Goal: Information Seeking & Learning: Learn about a topic

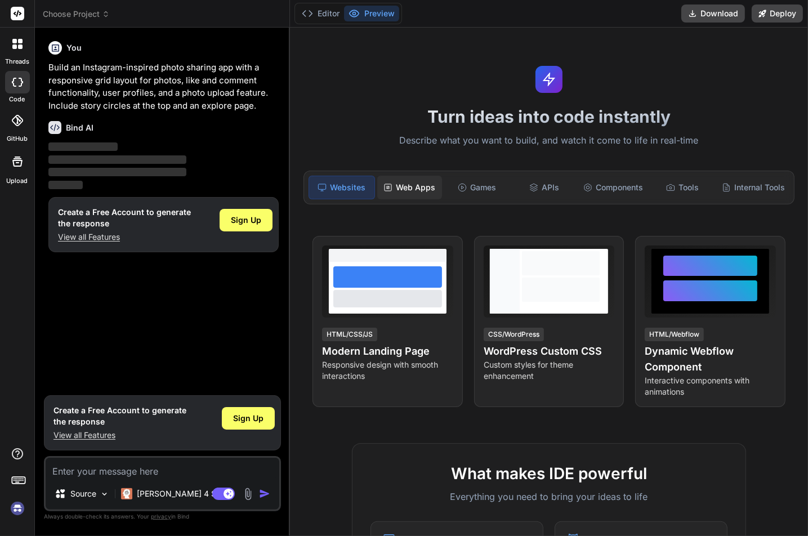
click at [390, 186] on div "Web Apps" at bounding box center [409, 188] width 65 height 24
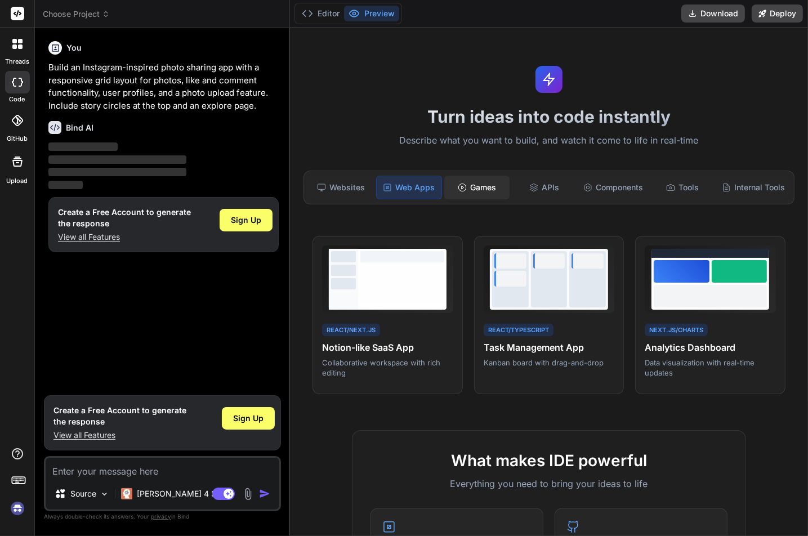
click at [466, 193] on div "Games" at bounding box center [476, 188] width 65 height 24
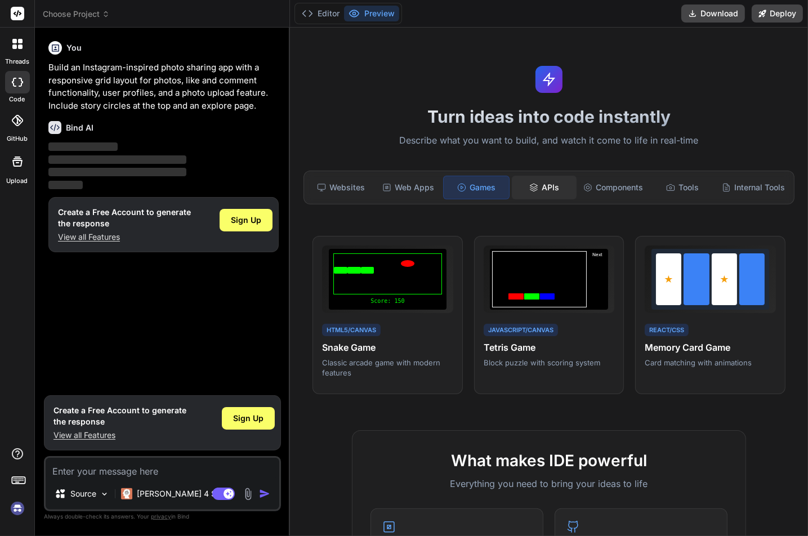
click at [536, 194] on div "APIs" at bounding box center [544, 188] width 65 height 24
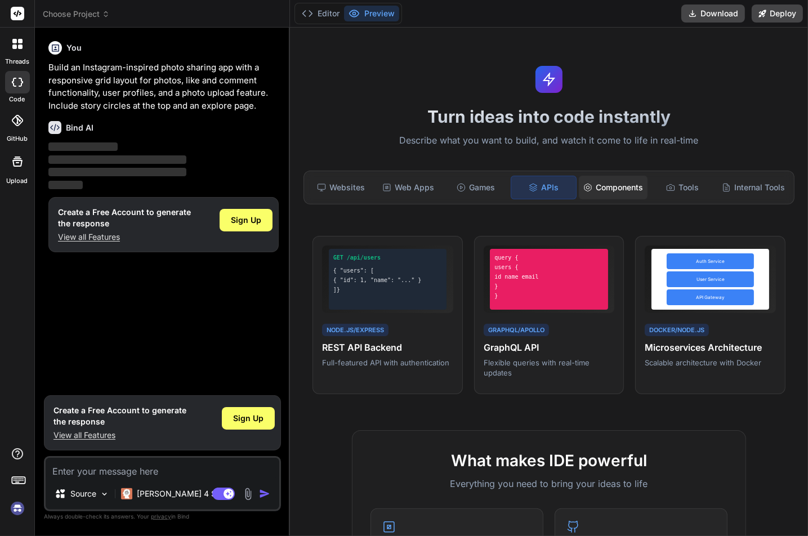
click at [597, 183] on div "Components" at bounding box center [613, 188] width 69 height 24
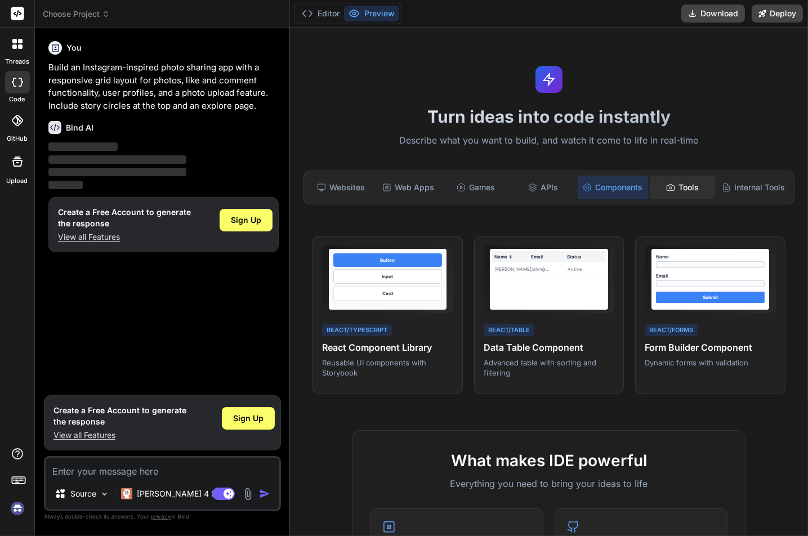
click at [670, 188] on div "Tools" at bounding box center [681, 188] width 65 height 24
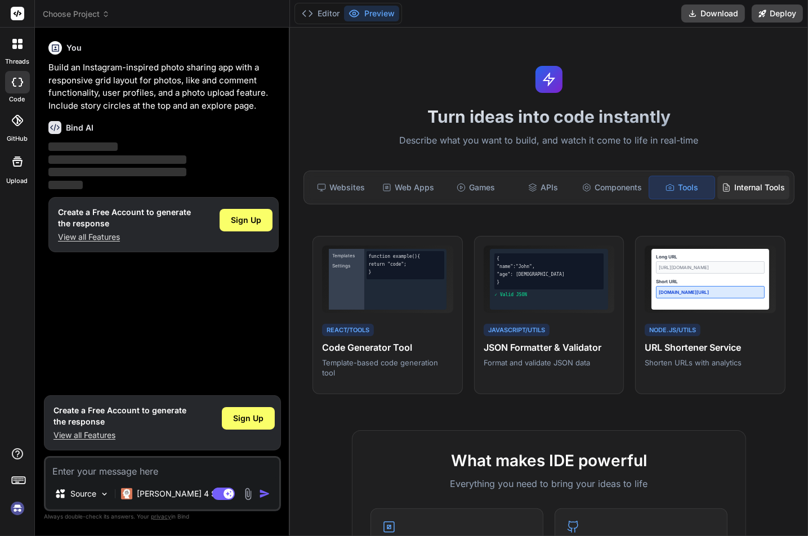
click at [734, 189] on div "Internal Tools" at bounding box center [753, 188] width 72 height 24
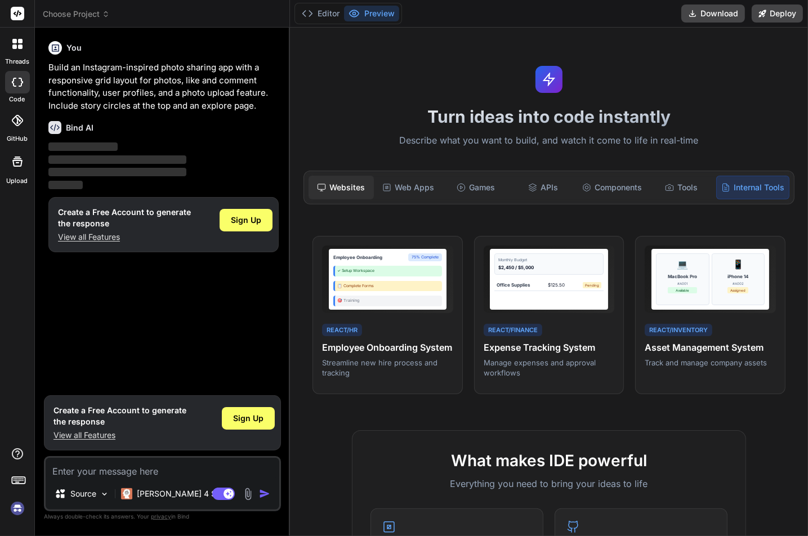
click at [352, 186] on div "Websites" at bounding box center [340, 188] width 65 height 24
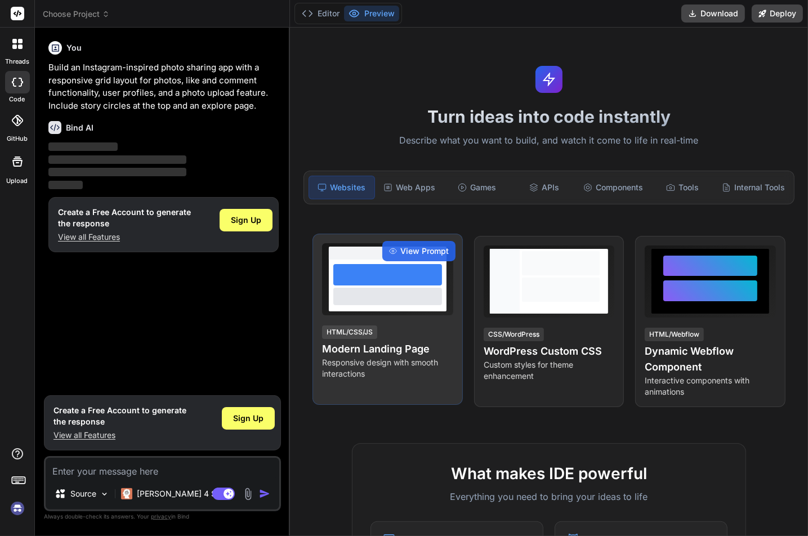
click at [415, 353] on h4 "Modern Landing Page" at bounding box center [387, 349] width 131 height 16
click at [416, 256] on div "View Prompt" at bounding box center [418, 251] width 73 height 20
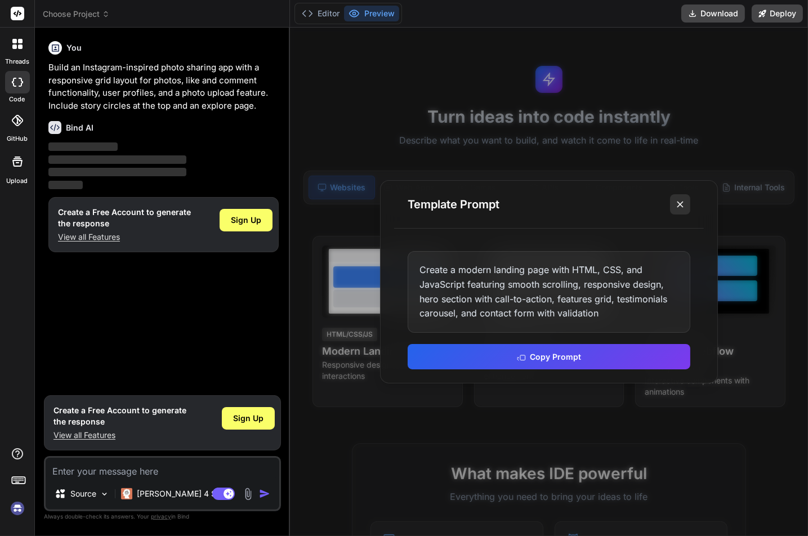
click at [678, 204] on icon at bounding box center [679, 204] width 11 height 11
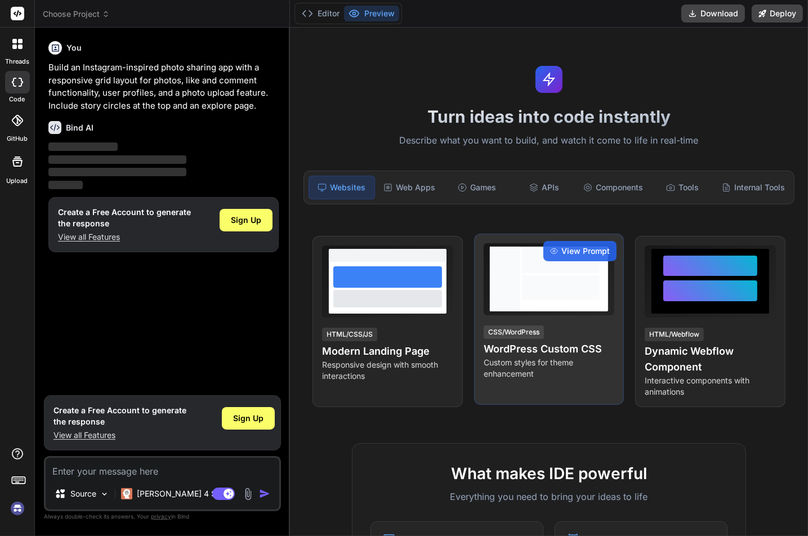
click at [527, 275] on div at bounding box center [560, 278] width 83 height 65
click at [580, 252] on span "View Prompt" at bounding box center [585, 250] width 48 height 11
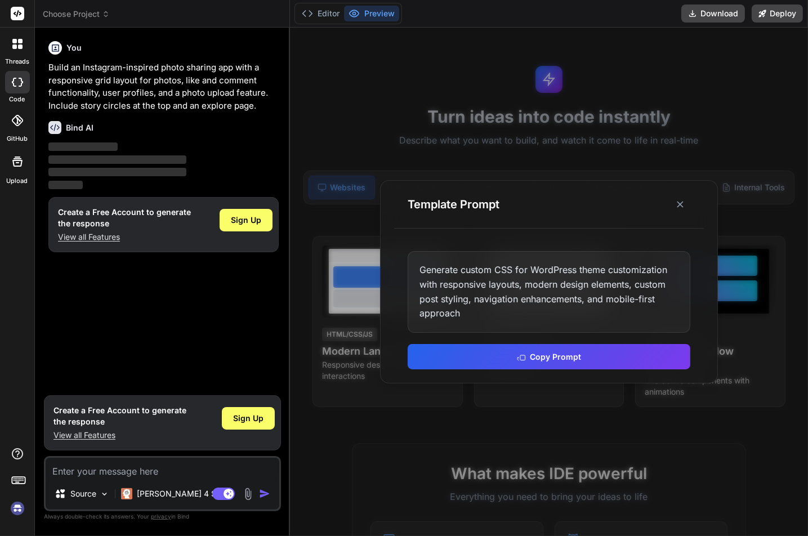
drag, startPoint x: 681, startPoint y: 199, endPoint x: 674, endPoint y: 204, distance: 8.1
click at [680, 200] on icon at bounding box center [679, 204] width 11 height 11
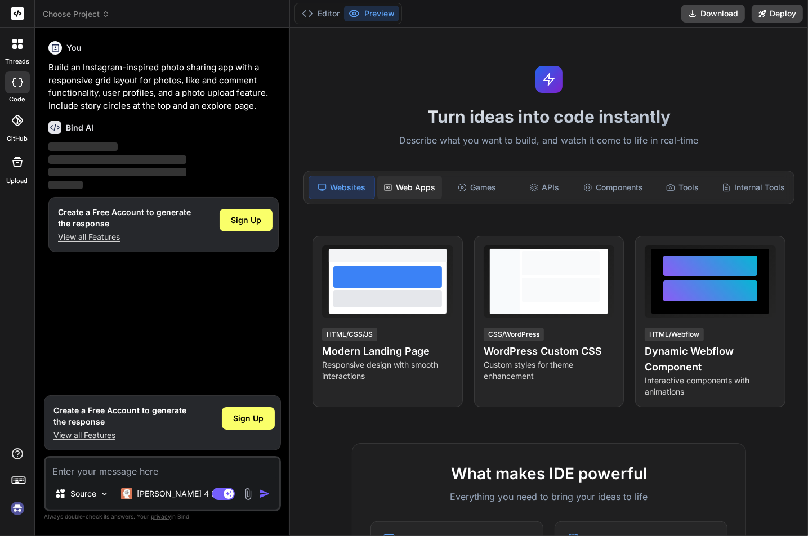
click at [410, 189] on div "Web Apps" at bounding box center [409, 188] width 65 height 24
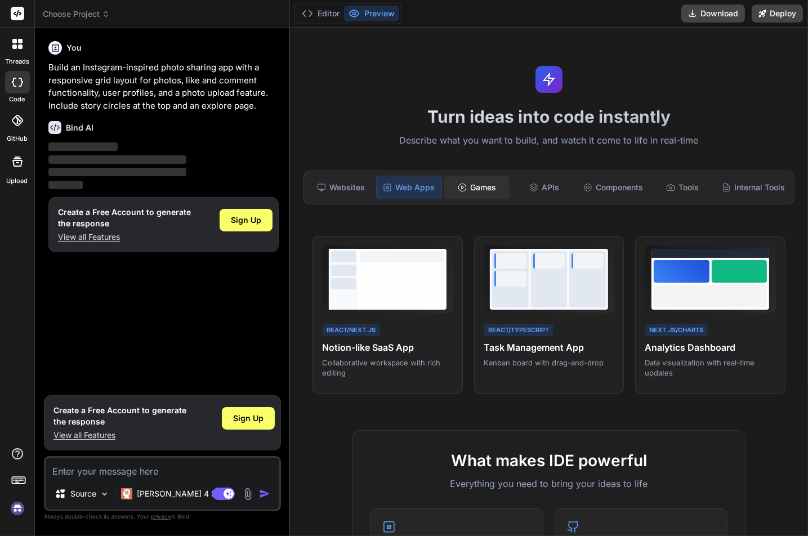
click at [472, 191] on div "Games" at bounding box center [476, 188] width 65 height 24
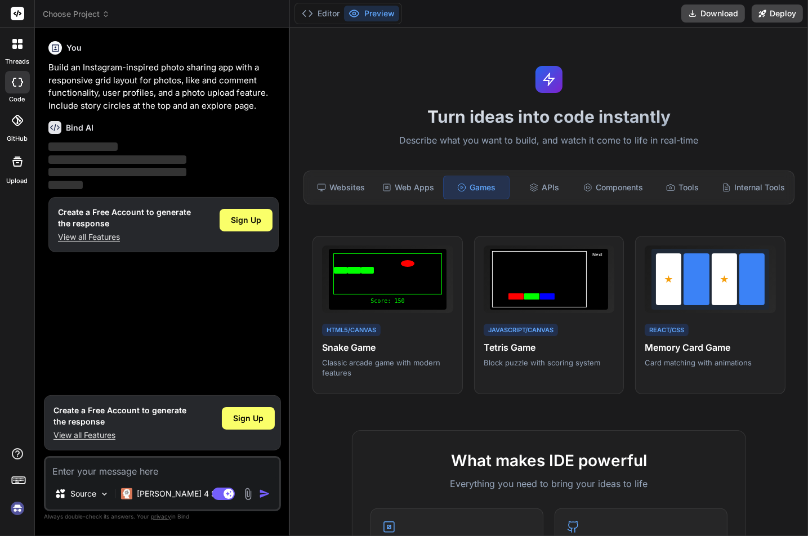
click at [23, 56] on div "threads" at bounding box center [17, 47] width 34 height 39
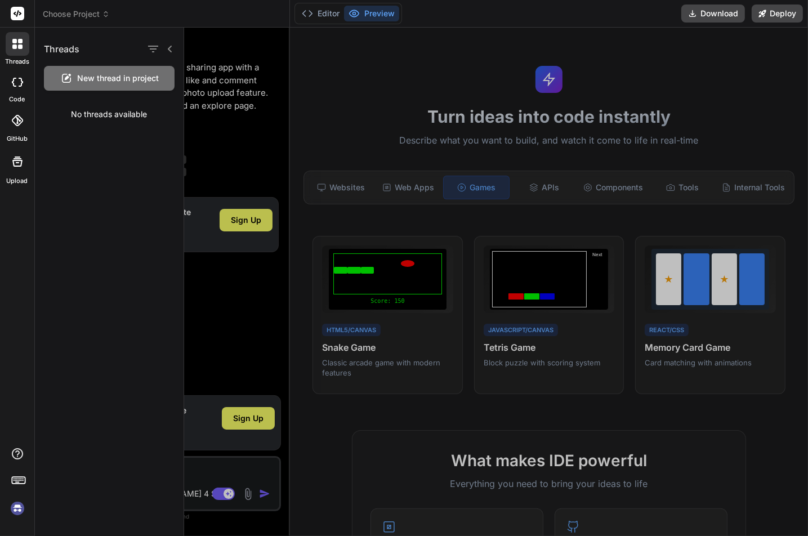
click at [7, 89] on div at bounding box center [17, 82] width 25 height 23
type textarea "x"
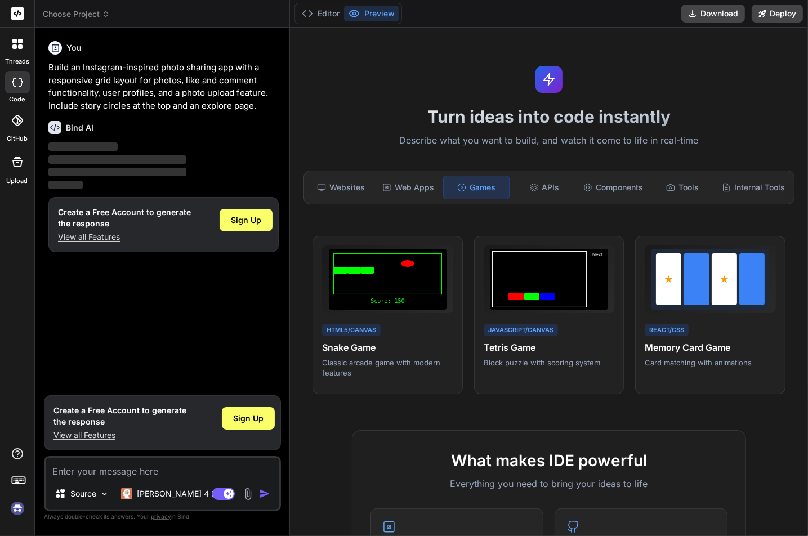
click at [14, 125] on icon at bounding box center [17, 120] width 11 height 11
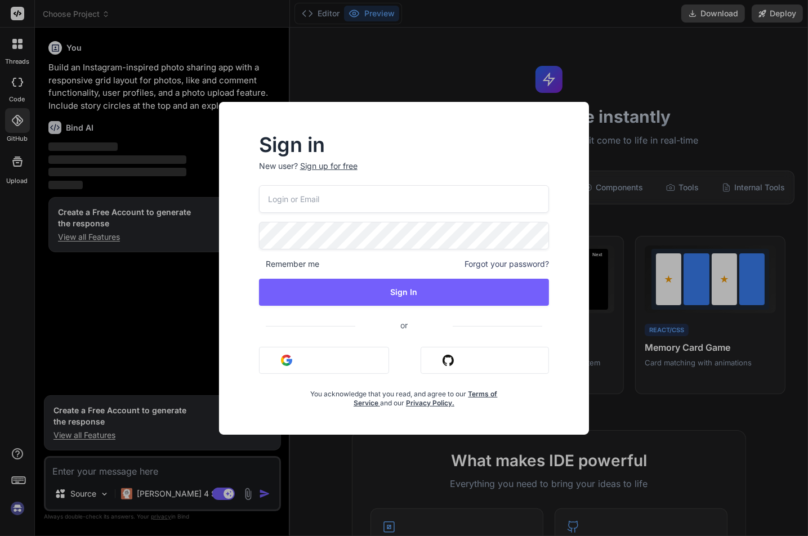
click at [617, 184] on div "Sign in New user? Sign up for free Remember me Forgot your password? Sign In or…" at bounding box center [404, 268] width 808 height 536
